Goal: Task Accomplishment & Management: Manage account settings

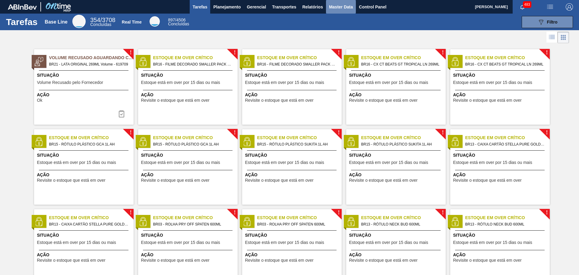
click at [346, 7] on span "Master Data" at bounding box center [341, 6] width 24 height 7
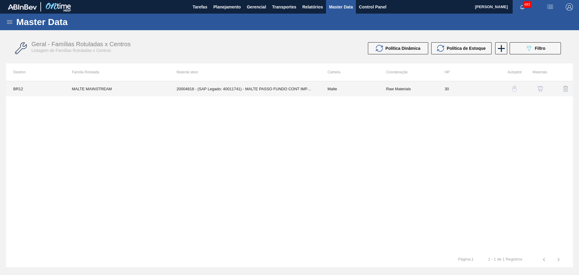
click at [93, 89] on td "MALTE MAINSTREAM" at bounding box center [117, 88] width 105 height 15
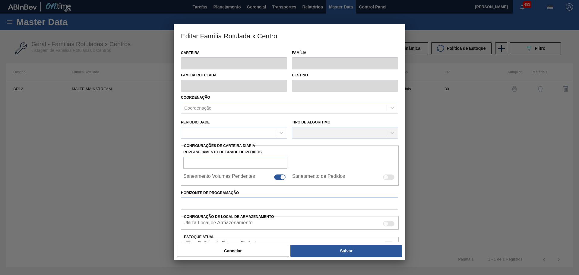
type input "Malte"
type input "MALTE MAINSTREAM"
type input "BR12 - Cebrasa"
type input "0"
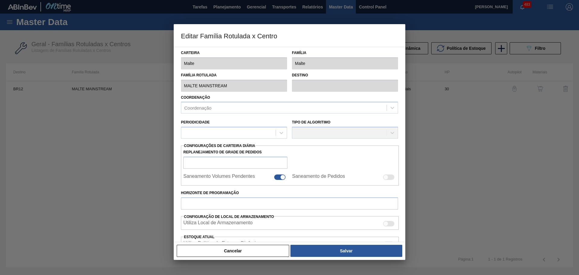
checkbox input "true"
type input "30"
type input "1.500.000"
type input "1.650.000"
type input "100"
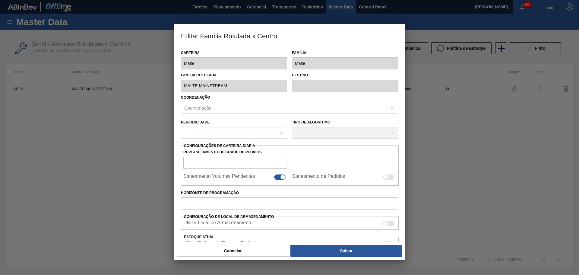
type input "1.650.000,000"
checkbox input "true"
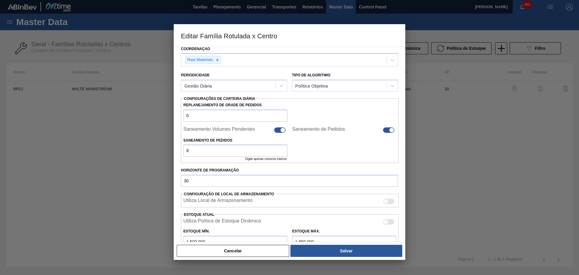
scroll to position [12, 0]
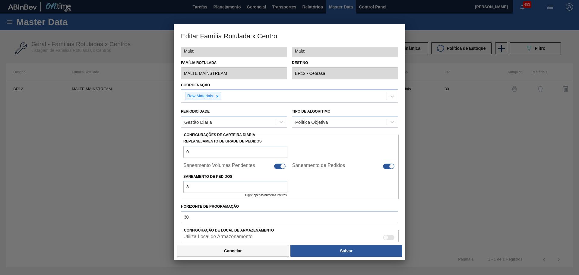
click at [281, 250] on button "Cancelar" at bounding box center [233, 251] width 113 height 12
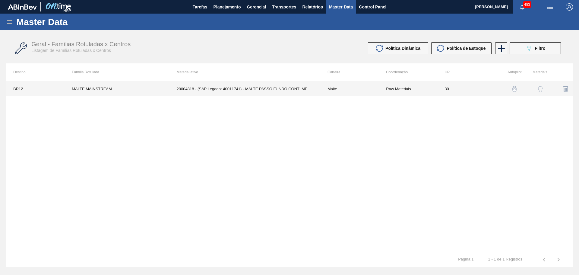
click at [249, 91] on td "20004818 - (SAP Legado: 40011741) - MALTE PASSO FUNDO CONT IMPORT SUP 40%" at bounding box center [245, 88] width 151 height 15
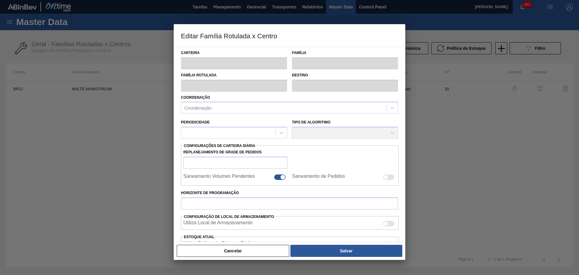
type input "Malte"
type input "MALTE MAINSTREAM"
type input "BR12 - Cebrasa"
type input "0"
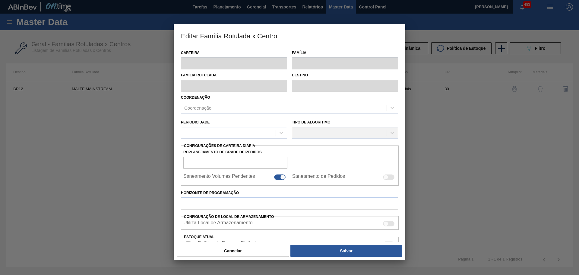
checkbox input "true"
type input "30"
type input "1.500.000"
type input "1.650.000"
type input "100"
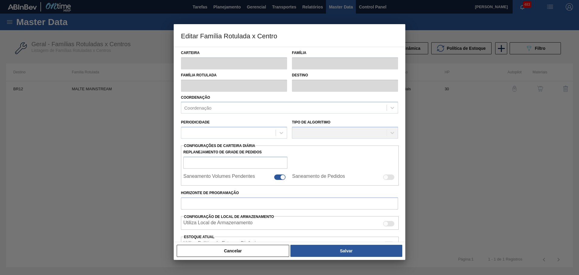
type input "1.650.000,000"
checkbox input "true"
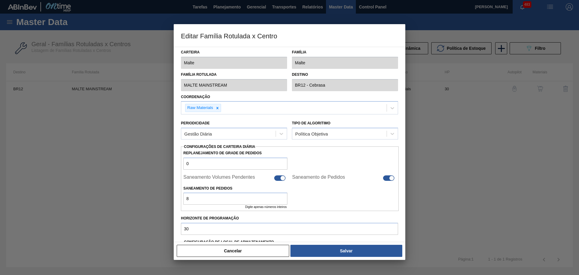
scroll to position [0, 0]
